Goal: Task Accomplishment & Management: Complete application form

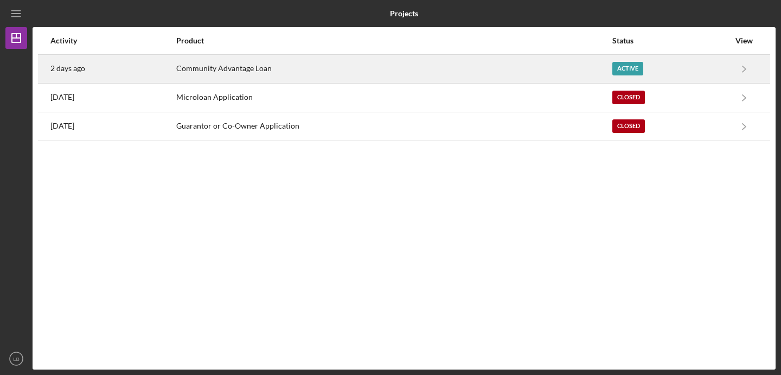
click at [667, 72] on div "Active" at bounding box center [670, 68] width 117 height 27
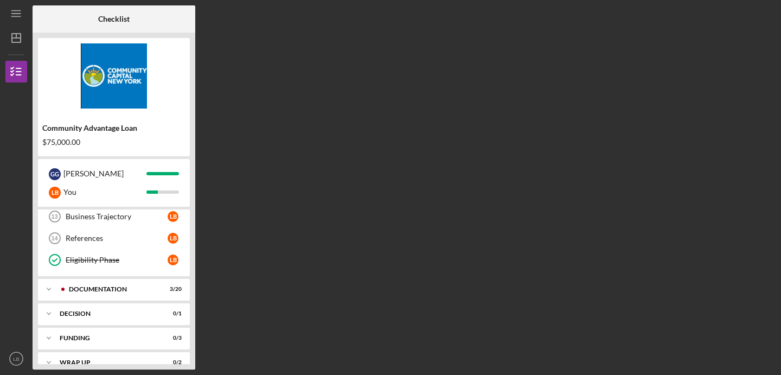
scroll to position [152, 0]
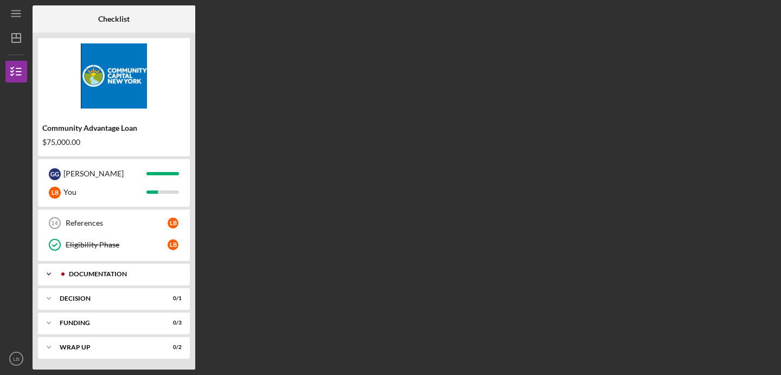
click at [100, 277] on div "Documentation" at bounding box center [122, 274] width 107 height 7
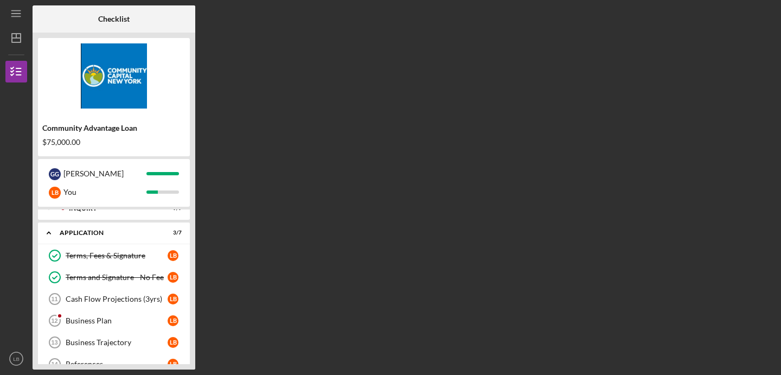
scroll to position [19, 0]
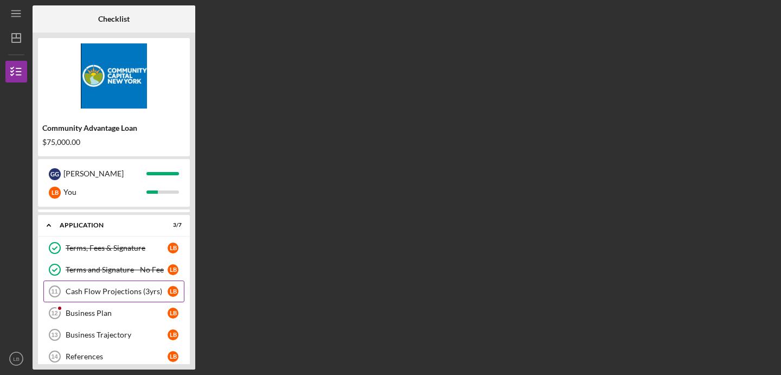
click at [94, 292] on div "Cash Flow Projections (3yrs)" at bounding box center [117, 291] width 102 height 9
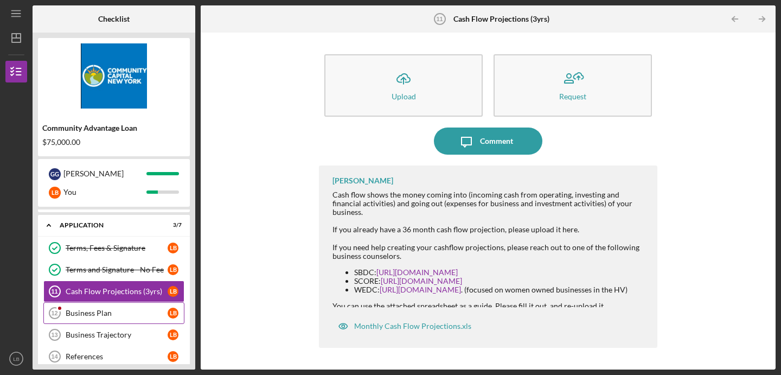
click at [93, 311] on div "Business Plan" at bounding box center [117, 313] width 102 height 9
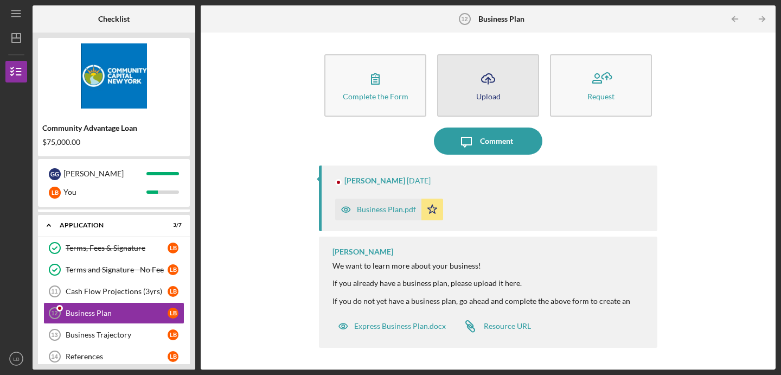
click at [485, 87] on icon "Icon/Upload" at bounding box center [488, 78] width 27 height 27
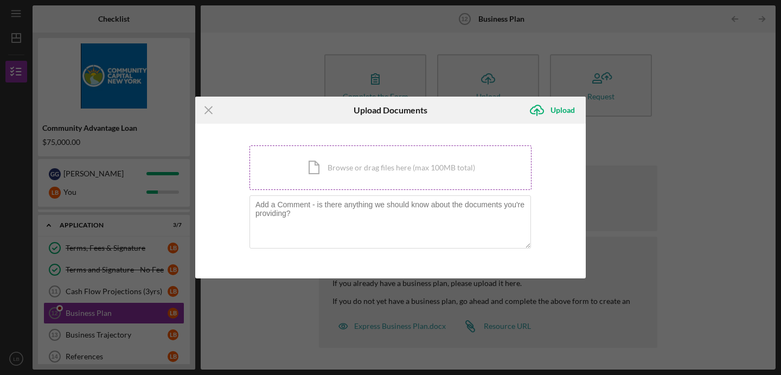
click at [381, 169] on div "Icon/Document Browse or drag files here (max 100MB total) Tap to choose files o…" at bounding box center [390, 167] width 282 height 44
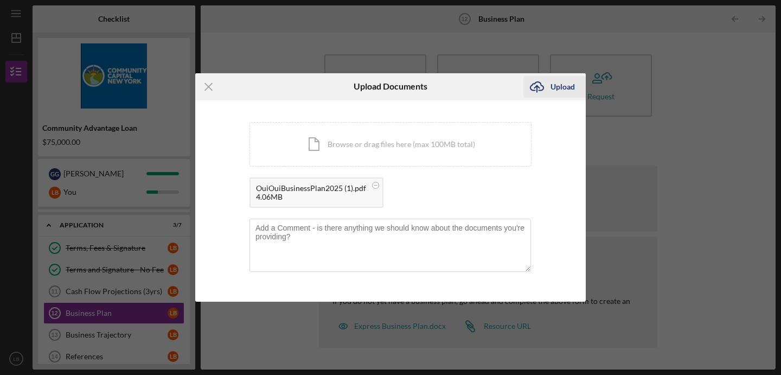
click at [560, 85] on div "Upload" at bounding box center [562, 87] width 24 height 22
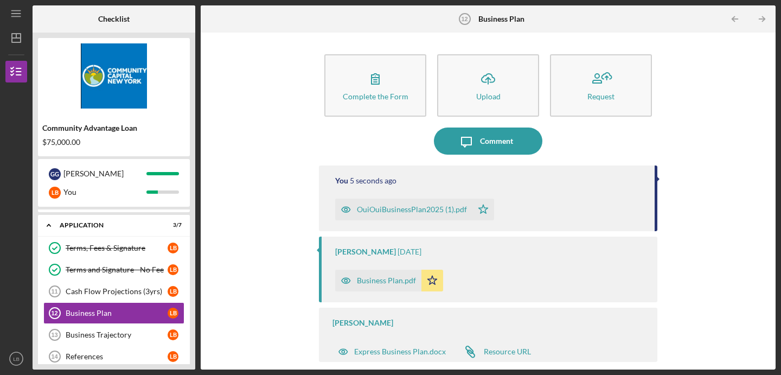
click at [387, 94] on div "Complete the Form" at bounding box center [376, 96] width 66 height 8
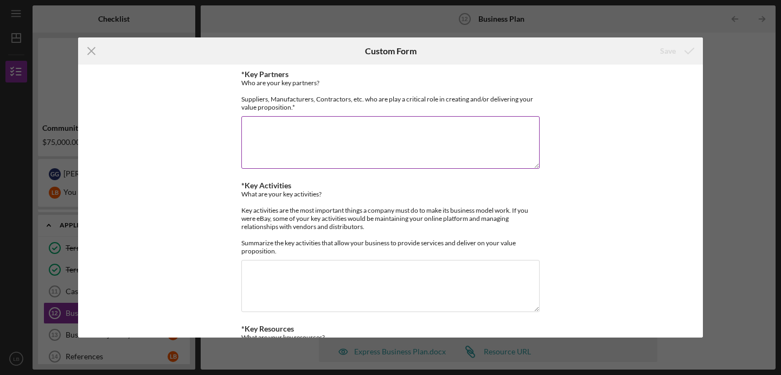
click at [323, 132] on textarea "*Key Partners" at bounding box center [390, 142] width 298 height 52
type textarea "G"
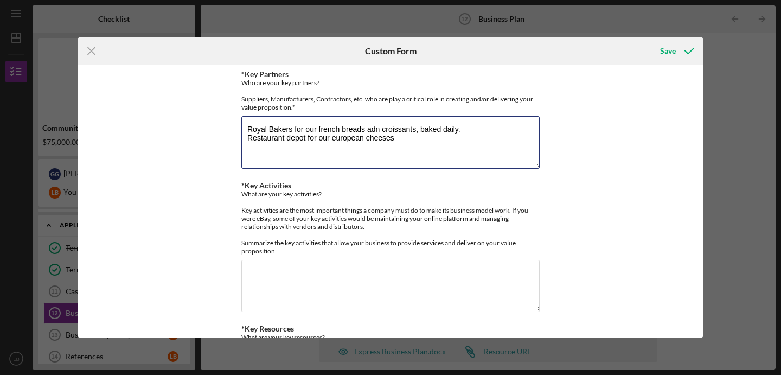
type textarea "Royal Bakers for our french breads adn croissants, baked daily. Restaurant depo…"
click at [193, 195] on div "*Key Partners Who are your key partners? Suppliers, Manufacturers, Contractors,…" at bounding box center [390, 201] width 625 height 273
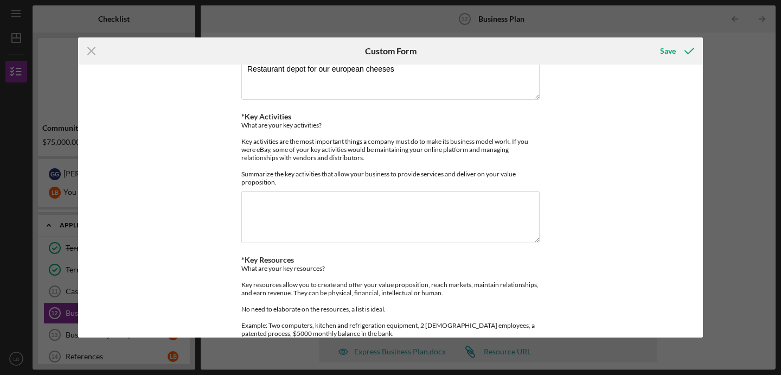
scroll to position [85, 0]
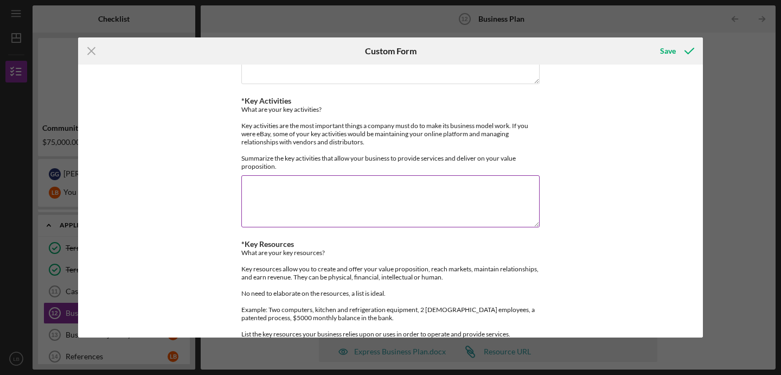
click at [252, 206] on textarea "*Key Activities" at bounding box center [390, 201] width 298 height 52
type textarea "S"
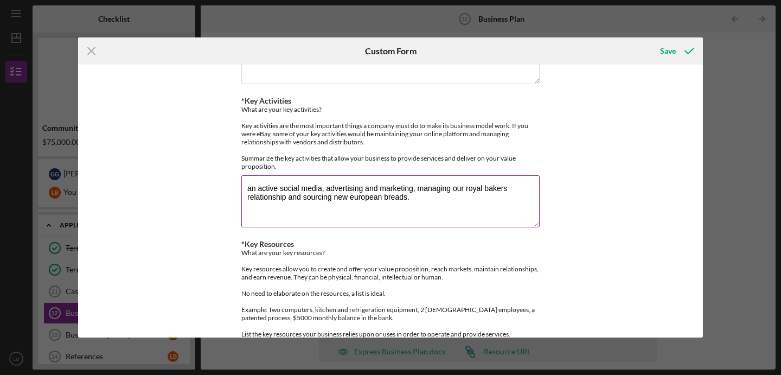
click at [250, 204] on textarea "an active social media, advertising and marketing, managing our royal bakers re…" at bounding box center [390, 201] width 298 height 52
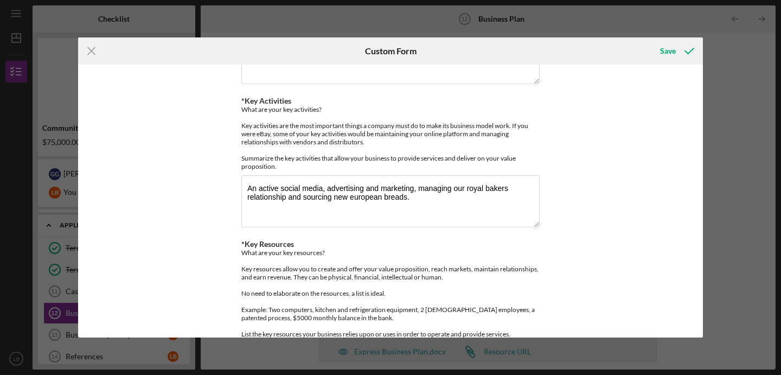
click at [180, 216] on div "*Key Partners Who are your key partners? Suppliers, Manufacturers, Contractors,…" at bounding box center [390, 201] width 625 height 273
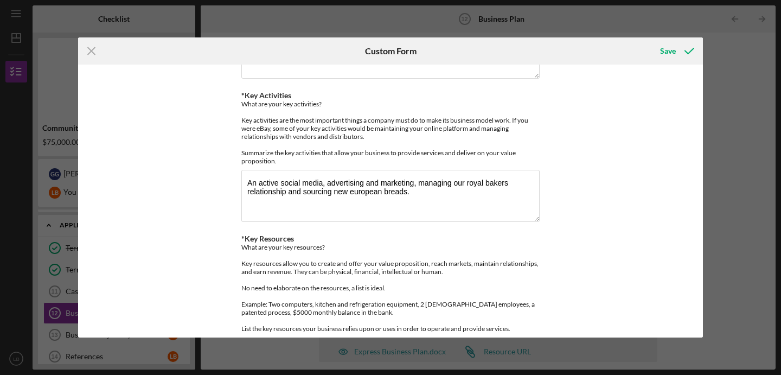
scroll to position [97, 0]
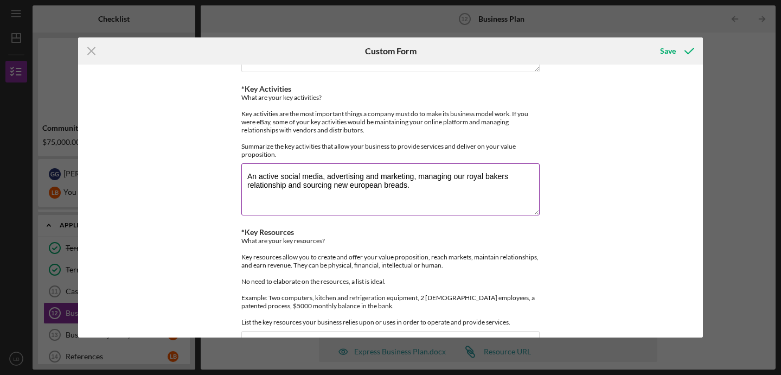
click at [248, 211] on textarea "An active social media, advertising and marketing, managing our royal bakers re…" at bounding box center [390, 189] width 298 height 52
type textarea "An active social media, advertising and marketing, managing our royal bakers re…"
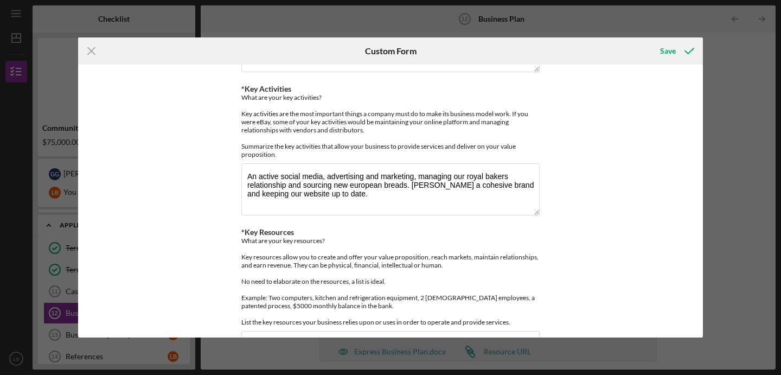
click at [153, 201] on div "*Key Partners Who are your key partners? Suppliers, Manufacturers, Contractors,…" at bounding box center [390, 201] width 625 height 273
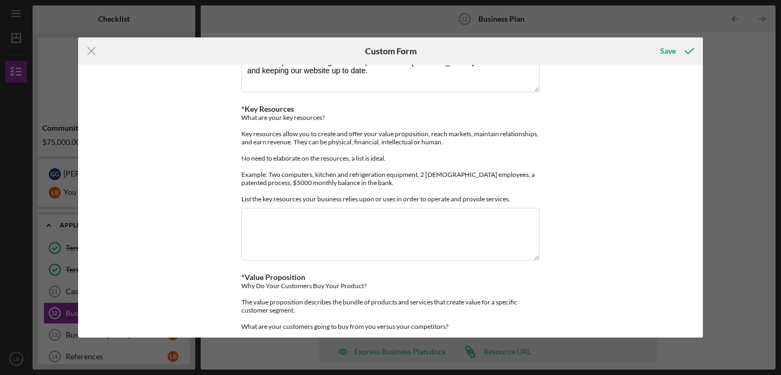
scroll to position [218, 0]
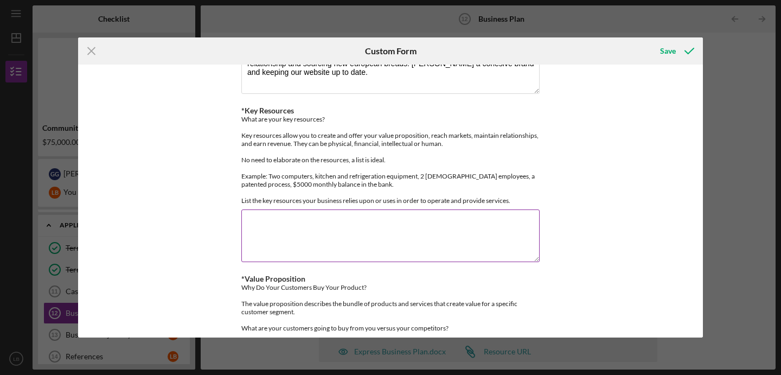
click at [262, 241] on textarea "*Key Resources" at bounding box center [390, 235] width 298 height 52
click at [247, 261] on textarea "Square pos systems Food truck kitchen appliances, griddle, fridge, freezer [DEM…" at bounding box center [390, 235] width 298 height 52
click at [248, 261] on textarea "Square pos systems Food truck kitchen appliances, griddle, fridge, freezer 2 [D…" at bounding box center [390, 235] width 298 height 52
click at [281, 261] on textarea "Square pos systems Food truck kitchen appliances, griddle, fridge, freezer 22 […" at bounding box center [390, 235] width 298 height 52
click at [257, 261] on textarea "Square pos systems Food truck kitchen appliances, griddle, fridge, freezer 22 […" at bounding box center [390, 235] width 298 height 52
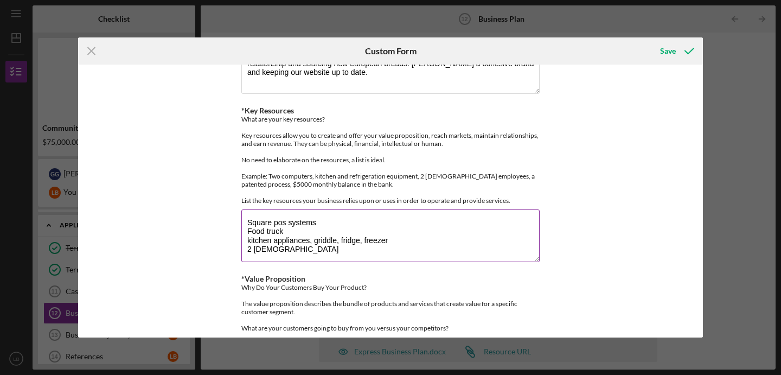
click at [323, 261] on textarea "Square pos systems Food truck kitchen appliances, griddle, fridge, freezer 2 [D…" at bounding box center [390, 235] width 298 height 52
type textarea "Square pos systems Food truck kitchen appliances, griddle, fridge, freezer 2 [D…"
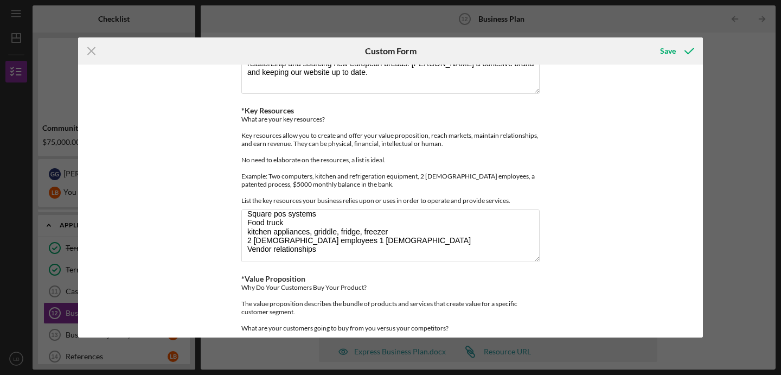
click at [209, 271] on div "*Key Partners Who are your key partners? Suppliers, Manufacturers, Contractors,…" at bounding box center [390, 201] width 625 height 273
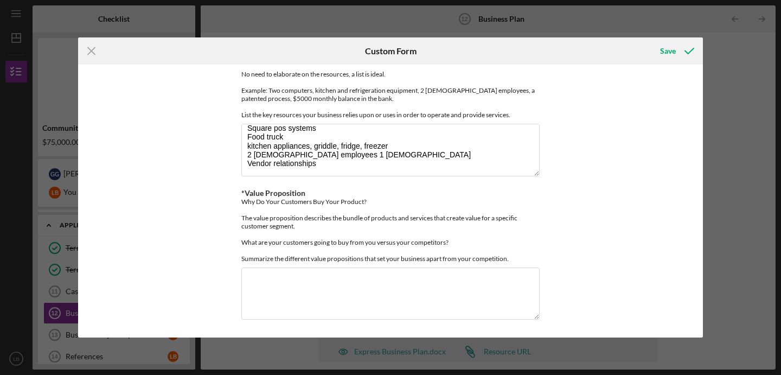
scroll to position [335, 0]
click at [259, 275] on textarea "*Value Proposition" at bounding box center [390, 293] width 298 height 52
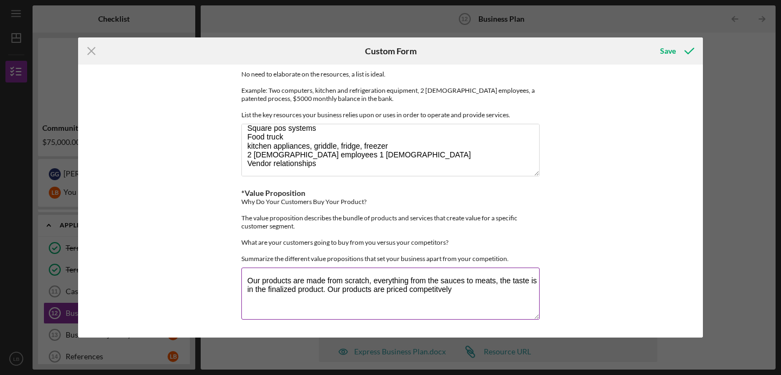
click at [468, 292] on textarea "Our products are made from scratch, everything from the sauces to meats, the ta…" at bounding box center [390, 293] width 298 height 52
click at [438, 289] on textarea "Our products are made from scratch, everything from the sauces to meats, the ta…" at bounding box center [390, 293] width 298 height 52
click at [480, 293] on textarea "Our products are made from scratch, everything from the sauces to meats, the ta…" at bounding box center [390, 293] width 298 height 52
click at [530, 291] on textarea "Our products are made from scratch, everything from the sauces to meats, the ta…" at bounding box center [390, 293] width 298 height 52
click at [528, 290] on textarea "Our products are made from scratch, everything from the sauces to meats, the ta…" at bounding box center [390, 293] width 298 height 52
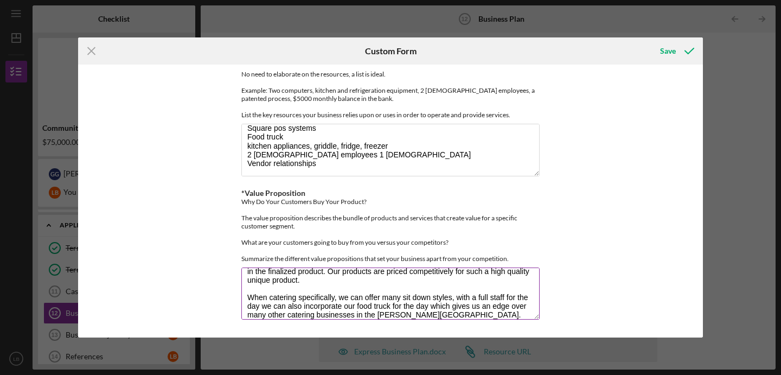
scroll to position [26, 0]
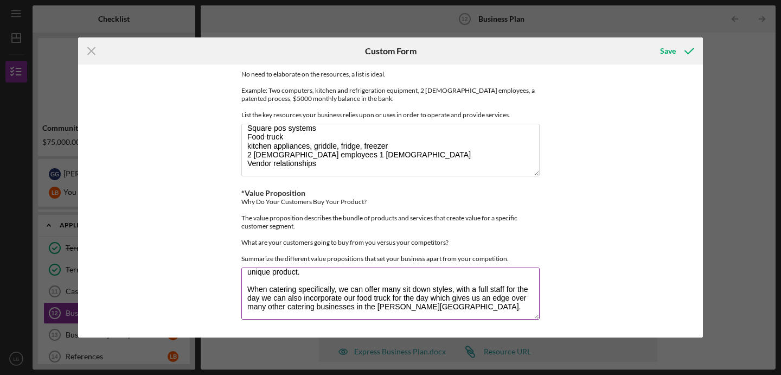
drag, startPoint x: 315, startPoint y: 316, endPoint x: 353, endPoint y: 309, distance: 38.6
click at [353, 309] on textarea "Our products are made from scratch, everything from the sauces to meats, the ta…" at bounding box center [390, 293] width 298 height 52
type textarea "Our products are made from scratch, everything from the sauces to meats, the ta…"
click at [542, 199] on div "*Key Partners Who are your key partners? Suppliers, Manufacturers, Contractors,…" at bounding box center [390, 201] width 625 height 273
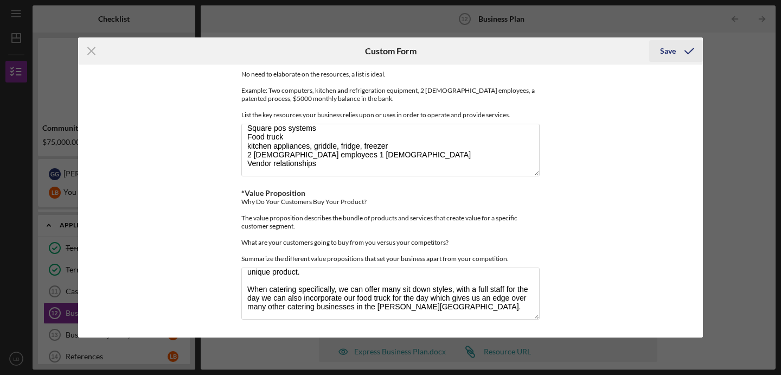
click at [668, 48] on div "Save" at bounding box center [668, 51] width 16 height 22
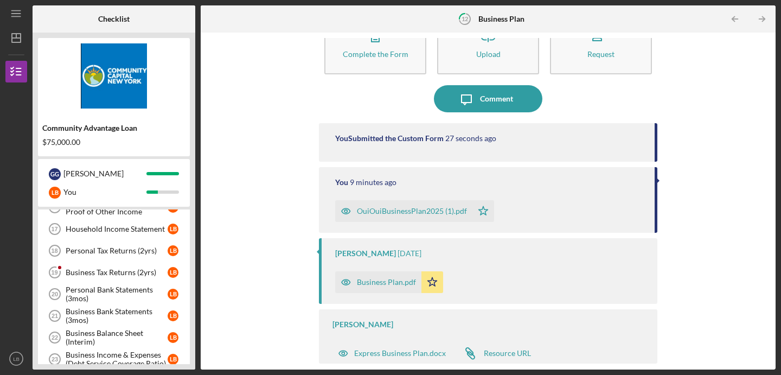
scroll to position [249, 0]
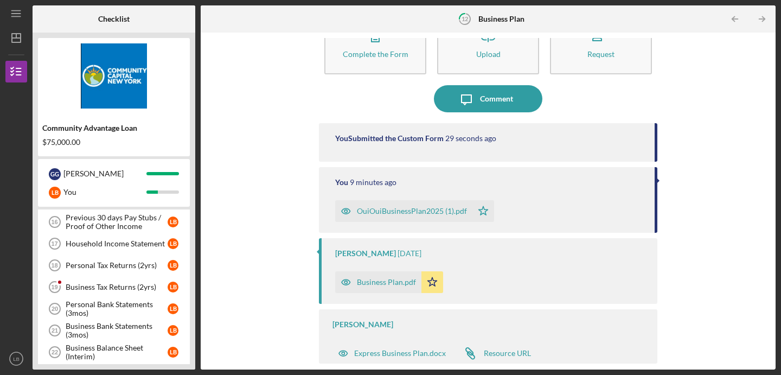
click at [114, 294] on link "Business Tax Returns (2yrs) 19 Business Tax Returns (2yrs) L B" at bounding box center [113, 287] width 141 height 22
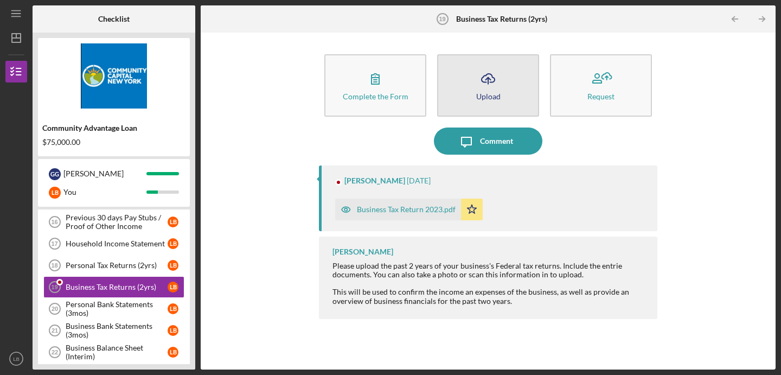
click at [484, 88] on icon "Icon/Upload" at bounding box center [488, 78] width 27 height 27
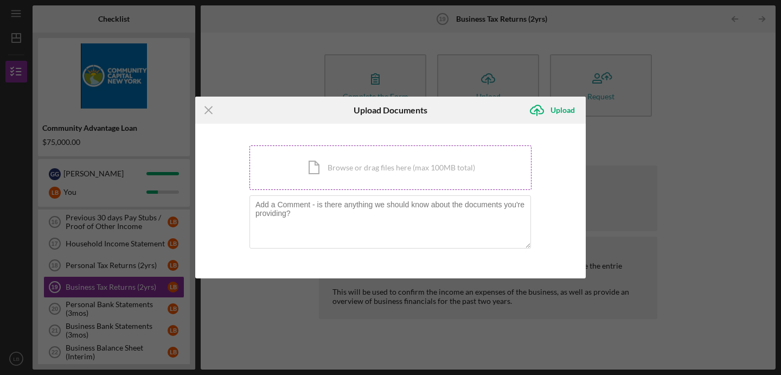
click at [350, 174] on div "Icon/Document Browse or drag files here (max 100MB total) Tap to choose files o…" at bounding box center [390, 167] width 282 height 44
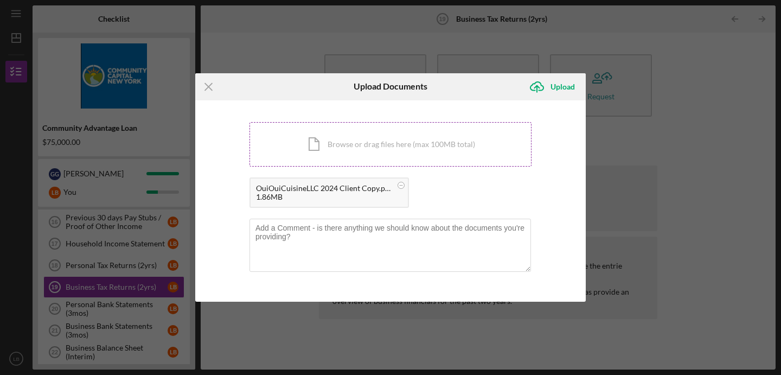
click at [355, 150] on div "Icon/Document Browse or drag files here (max 100MB total) Tap to choose files o…" at bounding box center [390, 144] width 282 height 44
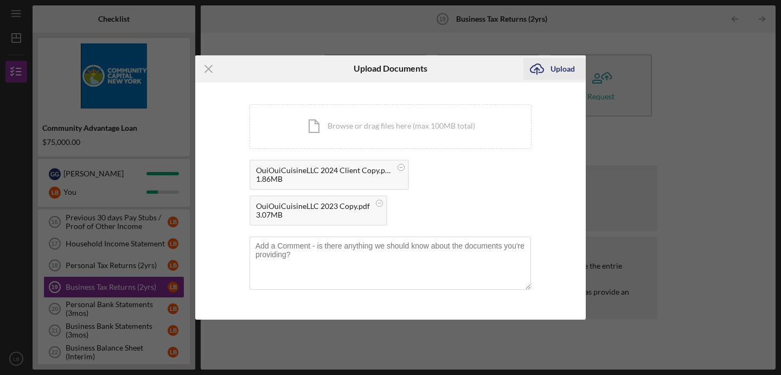
click at [560, 68] on div "Upload" at bounding box center [562, 69] width 24 height 22
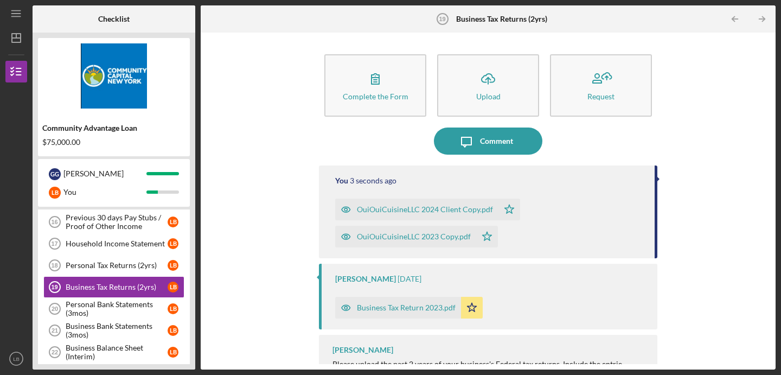
click at [255, 119] on div "Complete the Form Form Icon/Upload Upload Request Icon/Message Comment You 3 se…" at bounding box center [488, 201] width 564 height 326
